Goal: Task Accomplishment & Management: Manage account settings

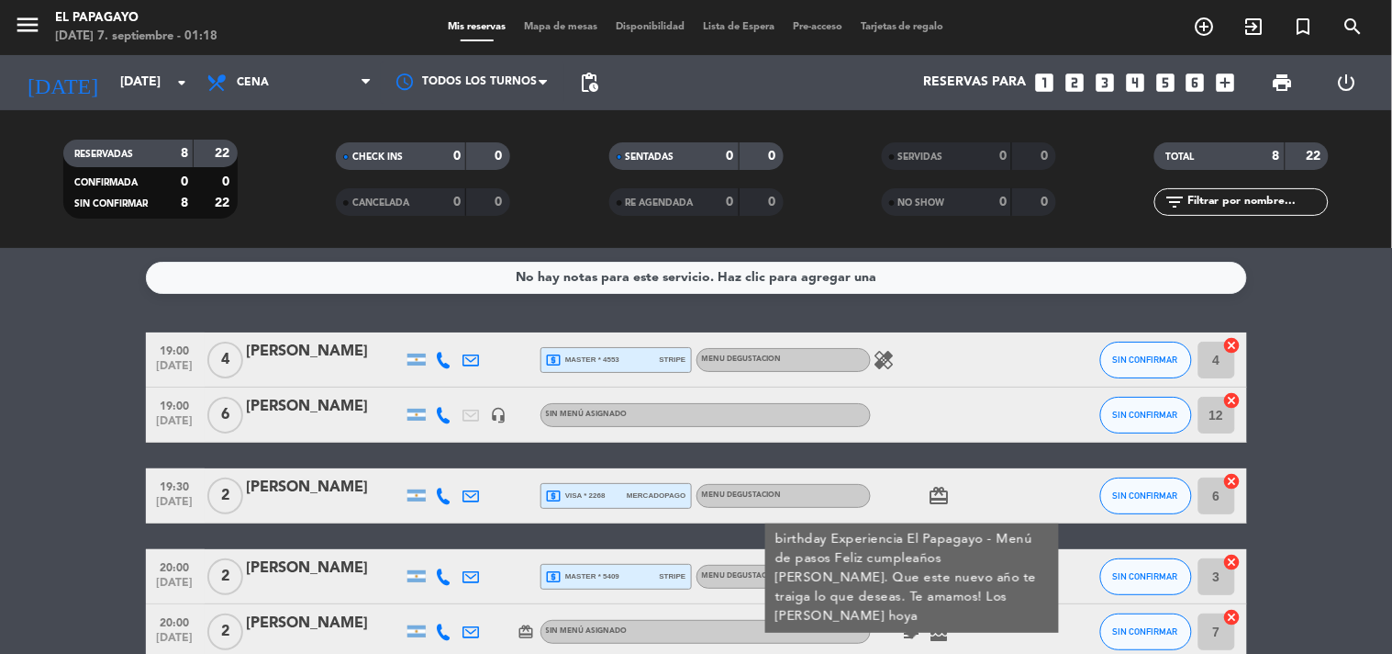
click at [879, 371] on div "healing" at bounding box center [953, 359] width 165 height 54
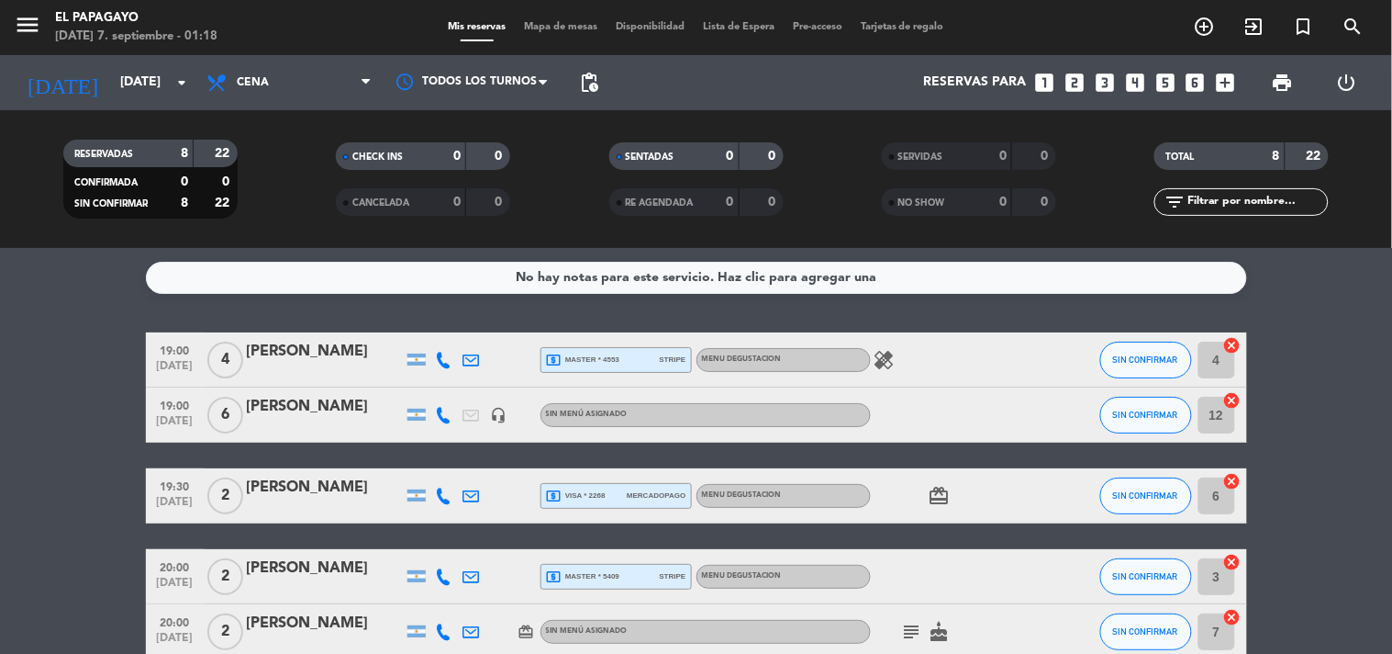
click at [886, 368] on icon "healing" at bounding box center [885, 360] width 22 height 22
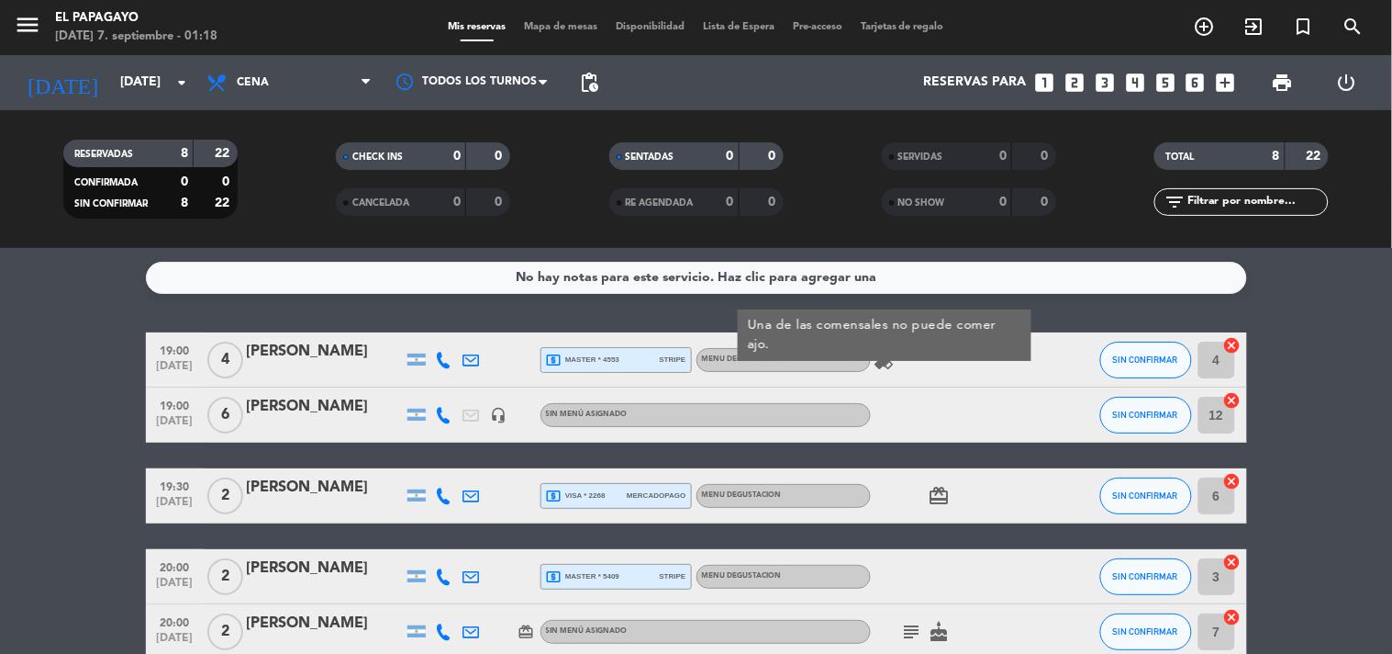
click at [926, 492] on span "card_giftcard" at bounding box center [940, 496] width 28 height 22
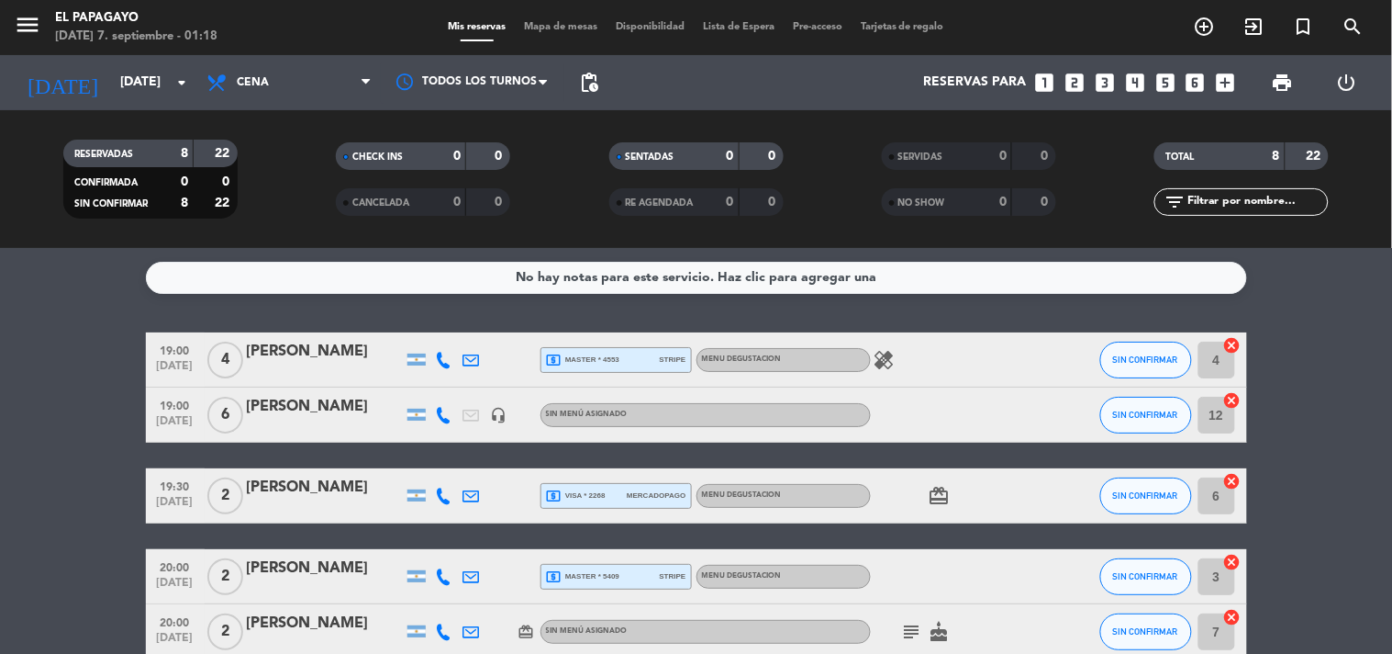
click at [937, 627] on icon "cake" at bounding box center [940, 631] width 22 height 22
click at [895, 634] on div "subject cake CUMPLEAÑOS" at bounding box center [953, 631] width 165 height 54
click at [914, 626] on icon "subject" at bounding box center [912, 631] width 22 height 22
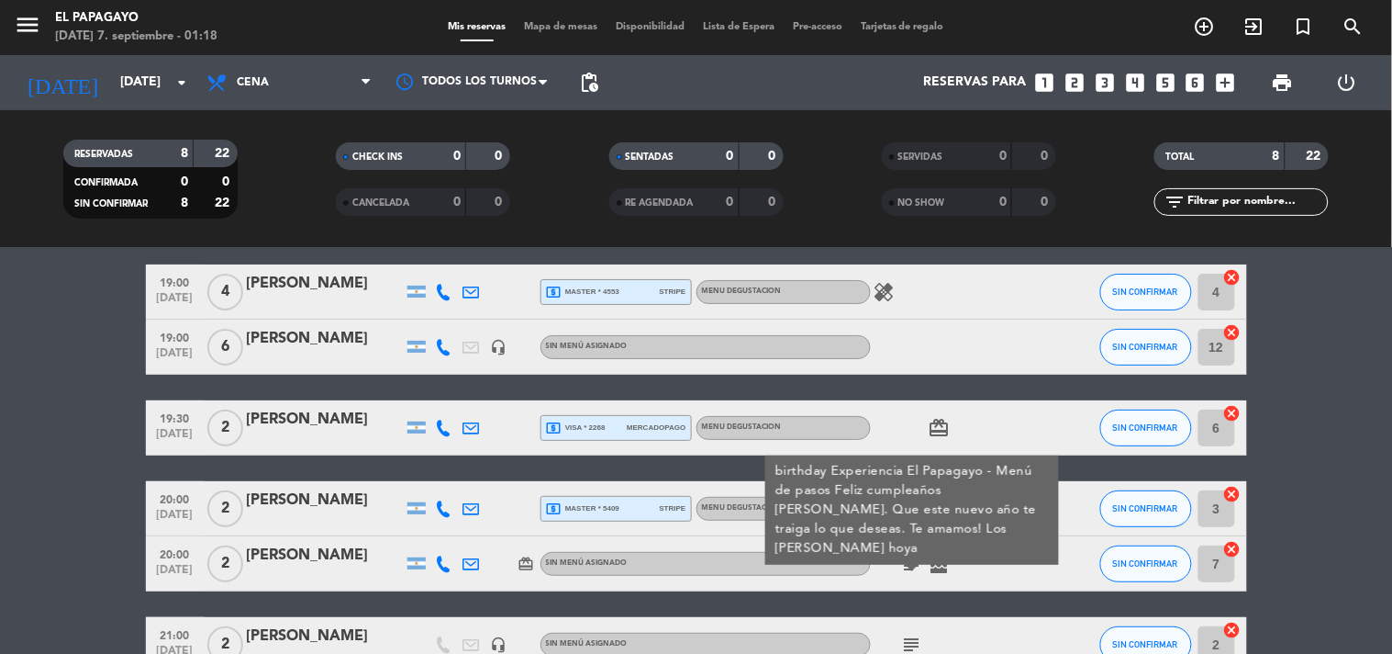
scroll to position [102, 0]
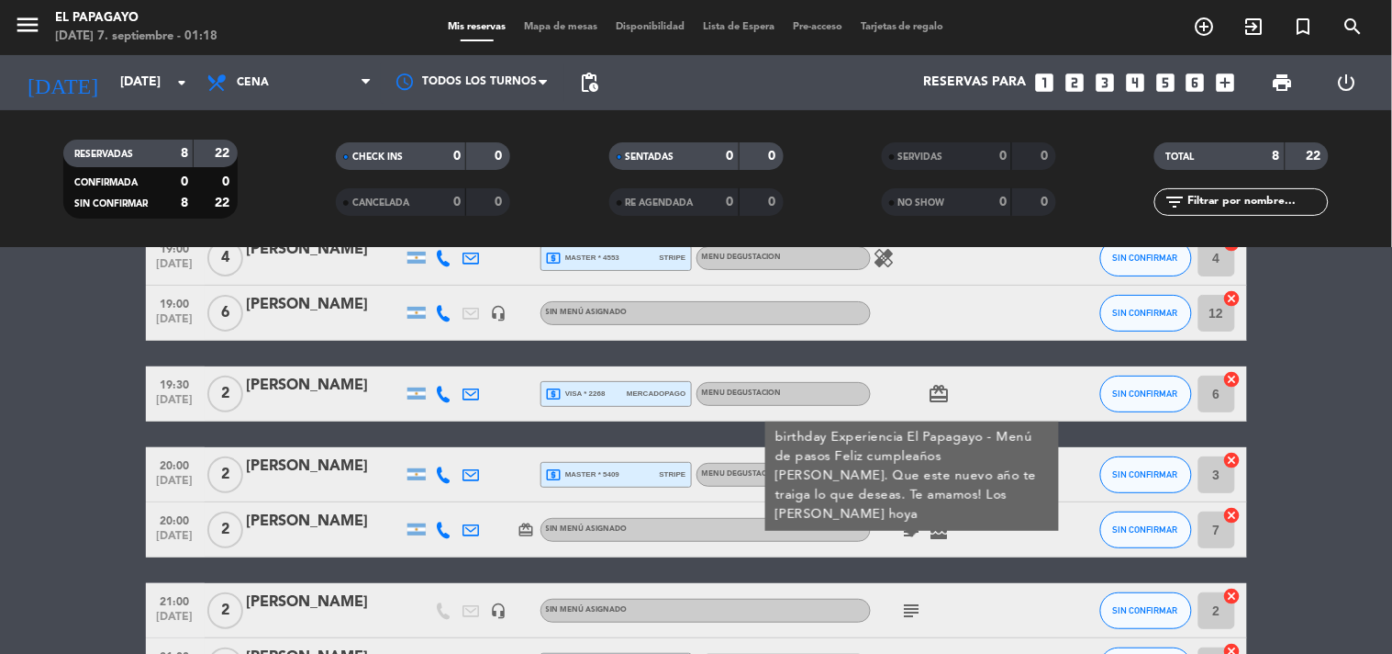
click at [530, 531] on icon "card_giftcard" at bounding box center [527, 529] width 17 height 17
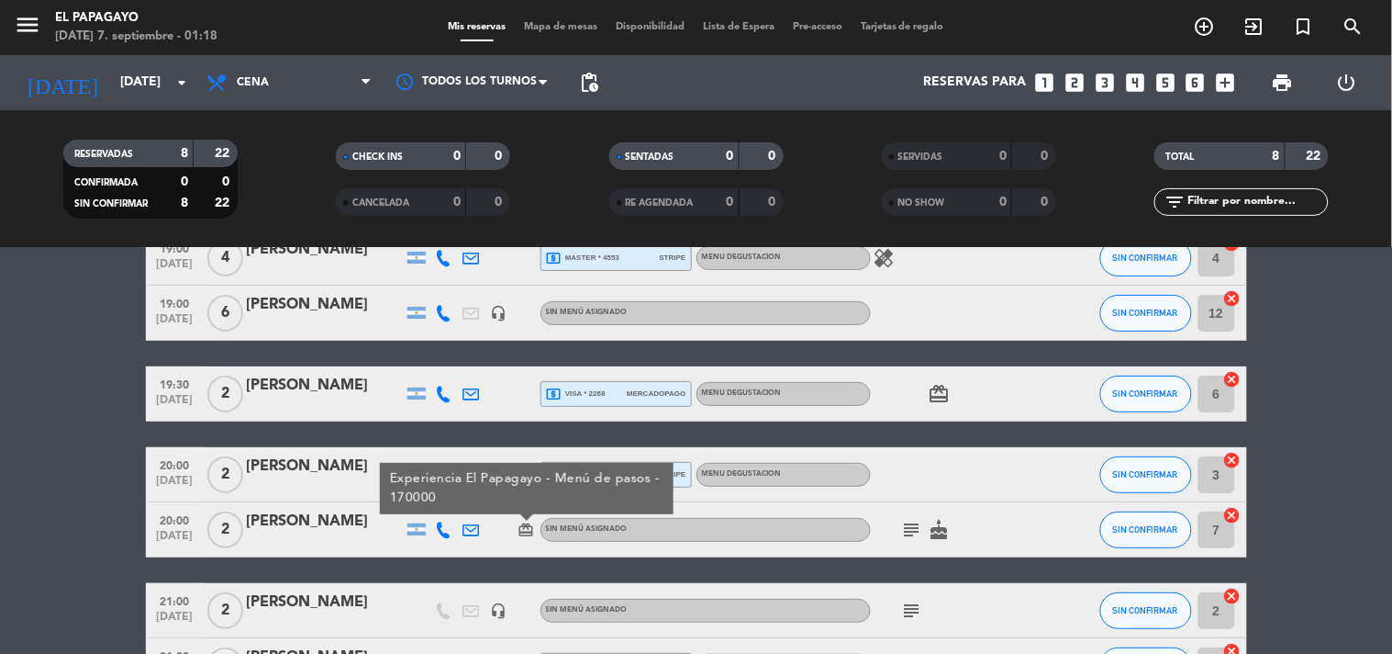
click at [530, 531] on icon "card_giftcard" at bounding box center [527, 529] width 17 height 17
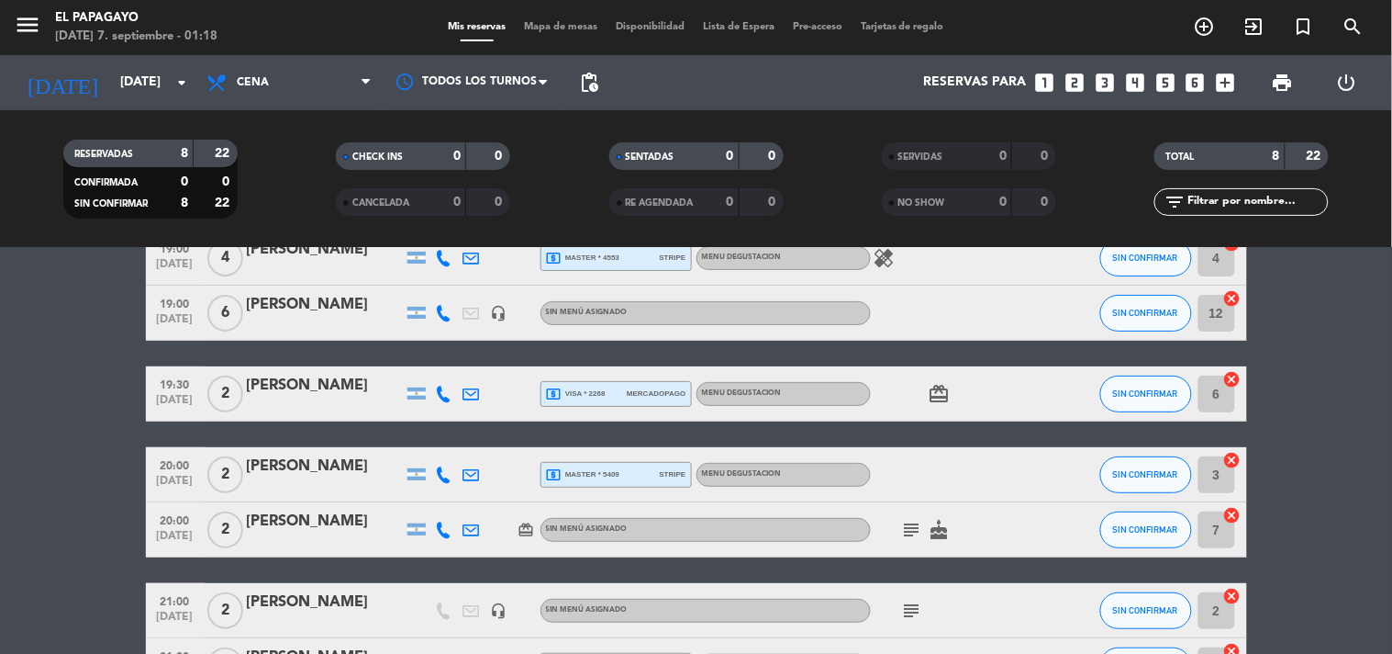
click at [915, 626] on div "subject" at bounding box center [953, 610] width 165 height 54
click at [913, 600] on icon "subject" at bounding box center [912, 610] width 22 height 22
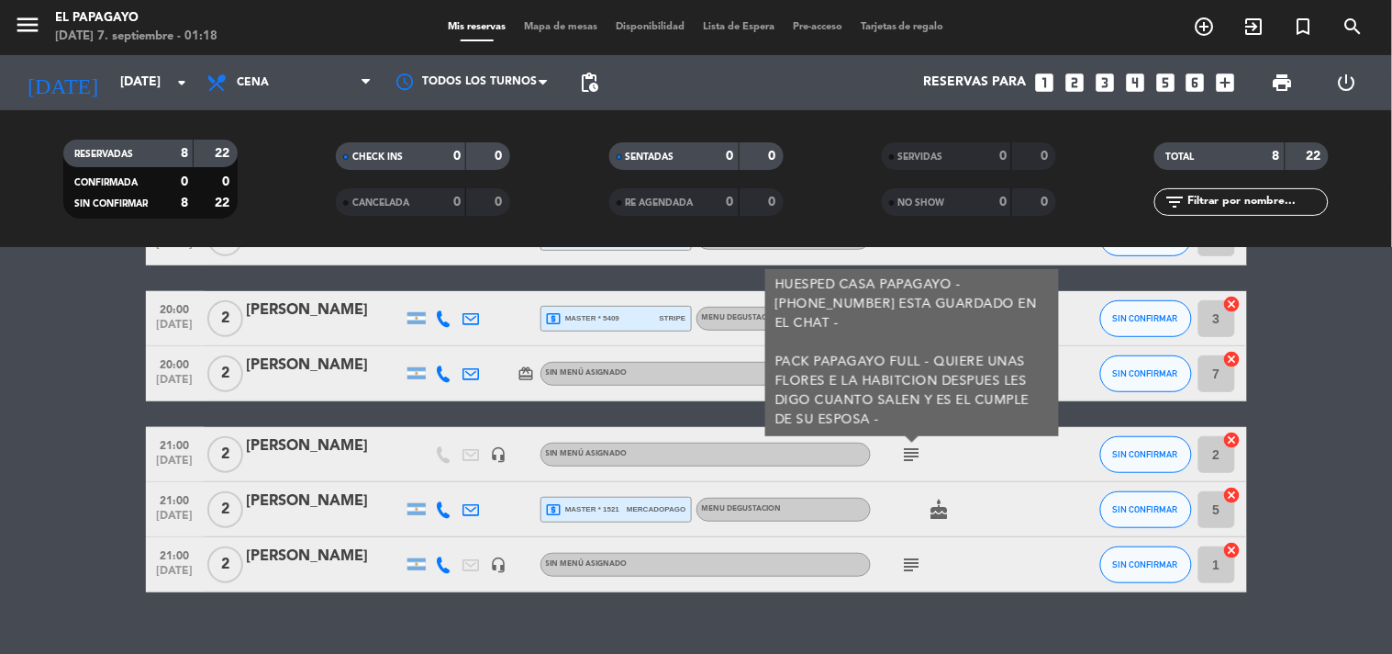
scroll to position [287, 0]
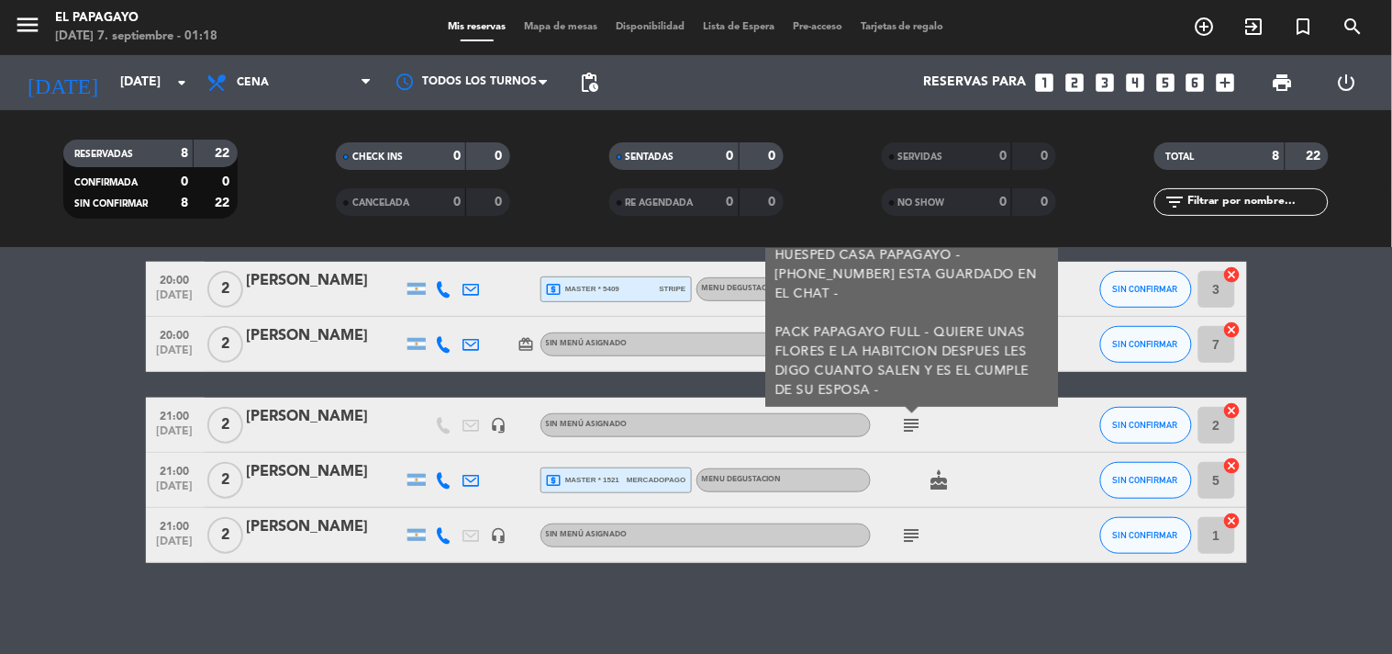
click at [938, 471] on icon "cake" at bounding box center [940, 480] width 22 height 22
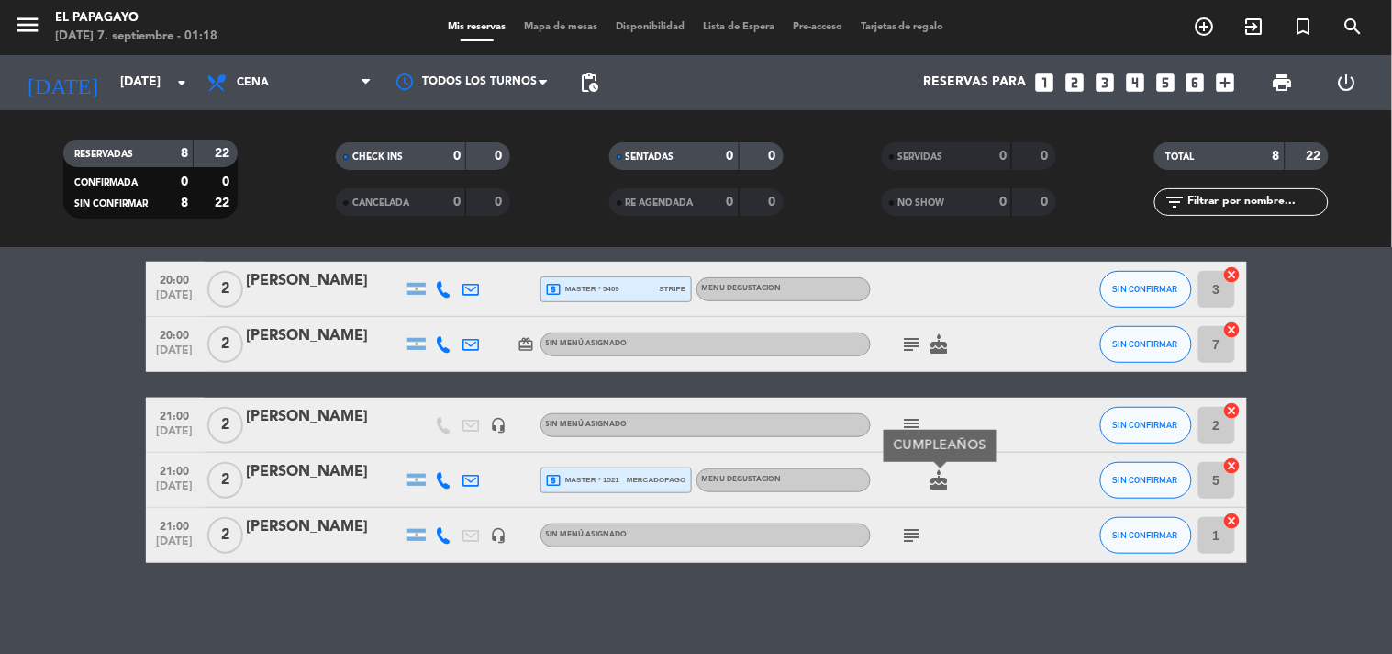
click at [906, 537] on icon "subject" at bounding box center [912, 535] width 22 height 22
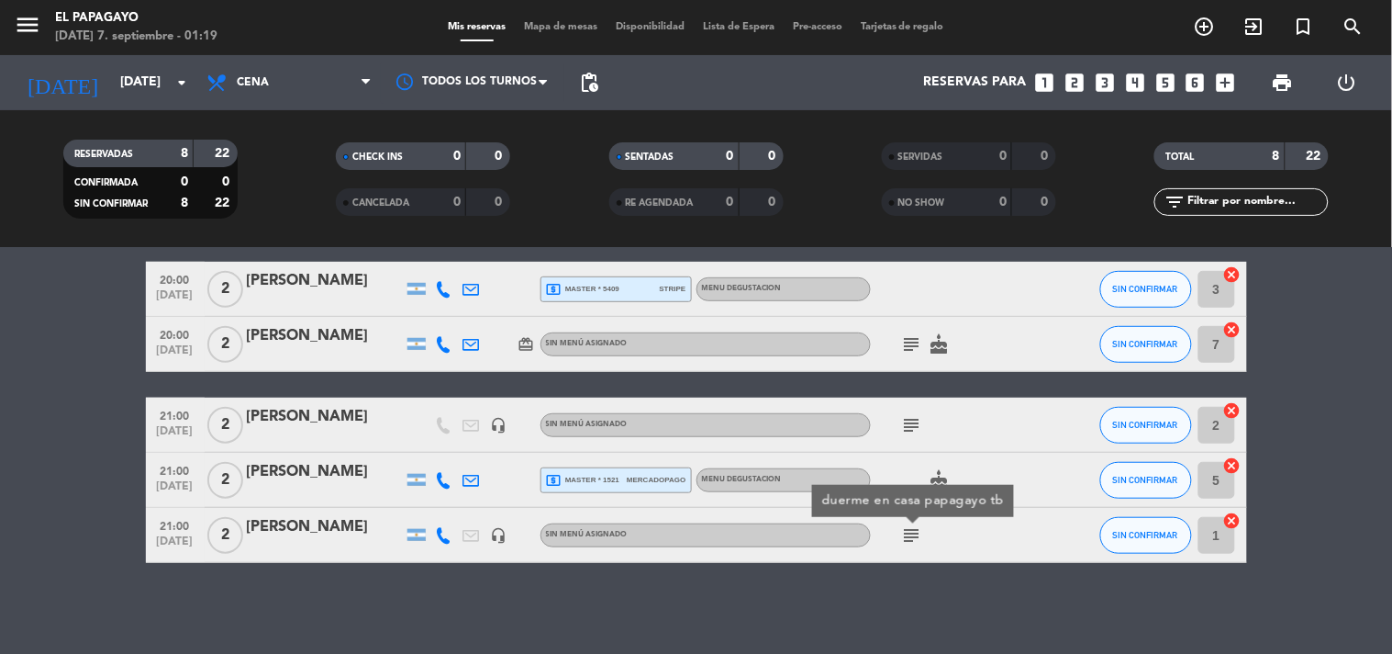
scroll to position [0, 0]
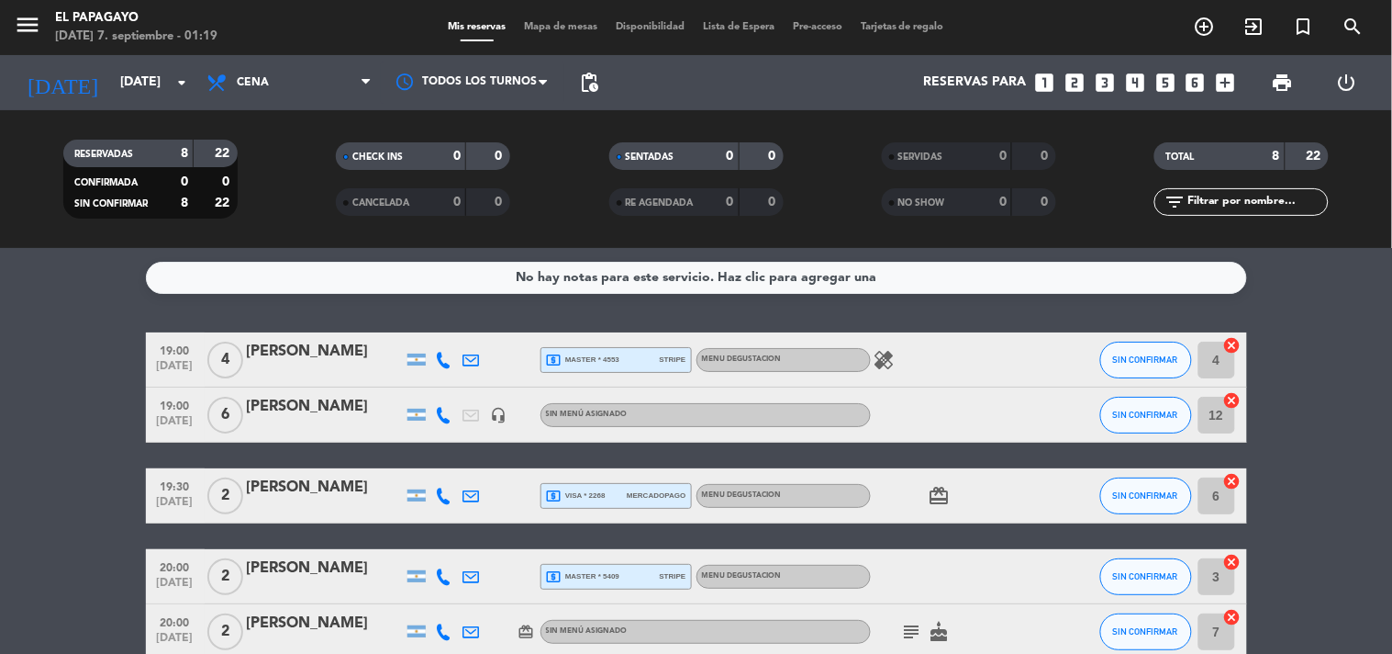
click at [888, 365] on icon "healing" at bounding box center [885, 360] width 22 height 22
